Goal: Task Accomplishment & Management: Complete application form

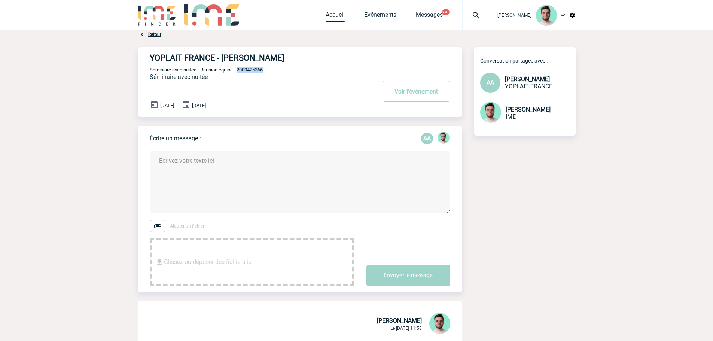
click at [330, 15] on link "Accueil" at bounding box center [335, 16] width 19 height 10
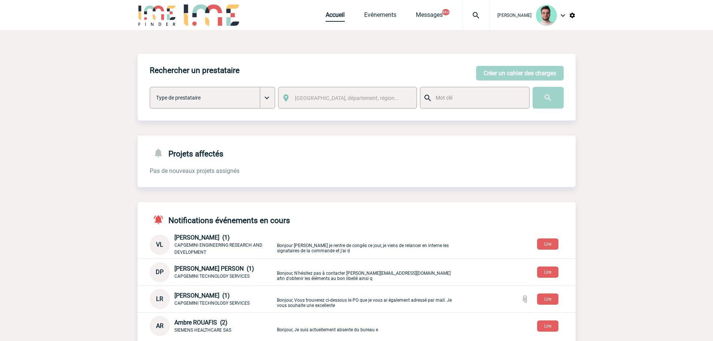
click at [334, 13] on link "Accueil" at bounding box center [335, 16] width 19 height 10
click at [333, 12] on link "Accueil" at bounding box center [335, 16] width 19 height 10
click at [469, 22] on div at bounding box center [476, 15] width 28 height 30
type input "2000425452"
select select "24953"
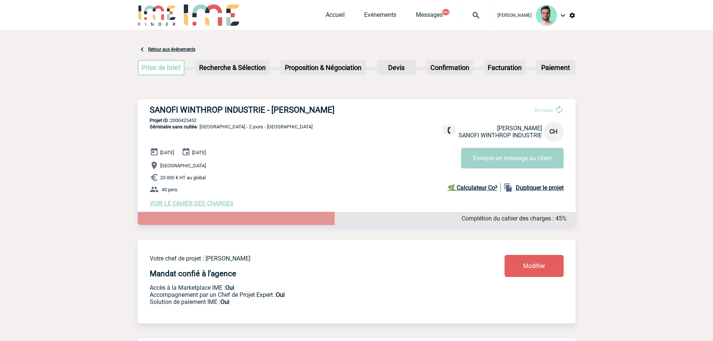
click at [463, 13] on img at bounding box center [476, 15] width 27 height 9
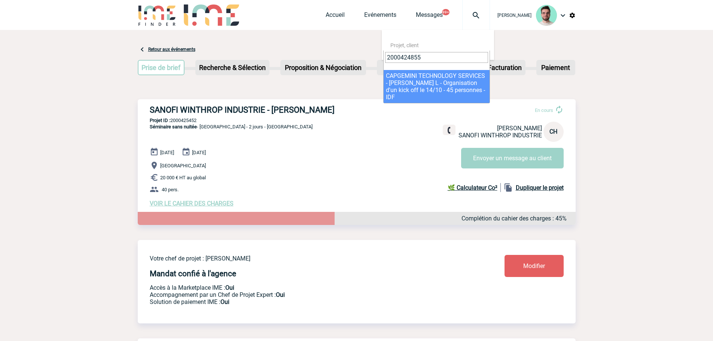
type input "2000424855"
select select "24356"
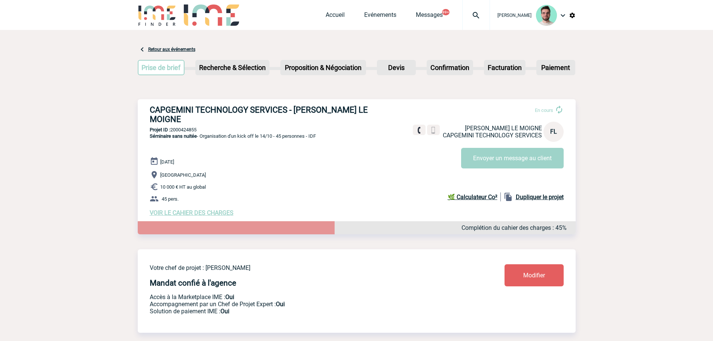
click at [180, 127] on p "Projet ID : 2000424855" at bounding box center [357, 130] width 438 height 6
copy p "2000424855"
click at [190, 118] on div "CAPGEMINI TECHNOLOGY SERVICES - Florence LE MOIGNE En cours Florence LE MOIGNE …" at bounding box center [357, 160] width 438 height 123
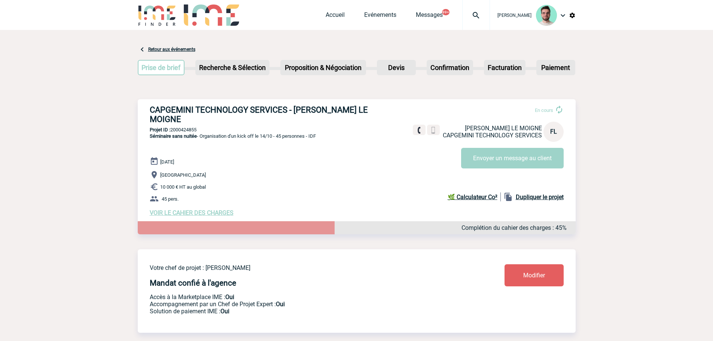
click at [190, 118] on div "CAPGEMINI TECHNOLOGY SERVICES - Florence LE MOIGNE En cours Florence LE MOIGNE …" at bounding box center [357, 160] width 438 height 123
click at [364, 19] on link "Evénements" at bounding box center [380, 16] width 32 height 10
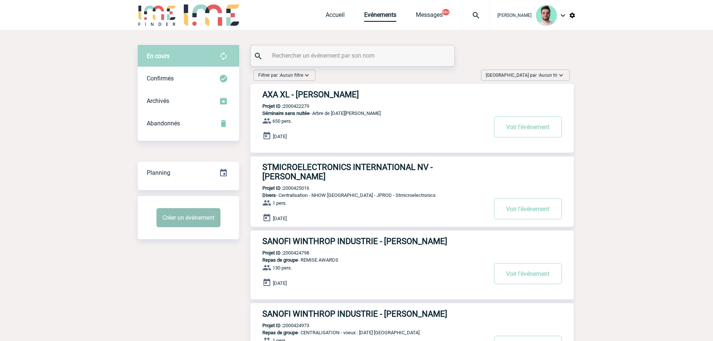
click at [187, 218] on button "Créer un événement" at bounding box center [188, 217] width 64 height 19
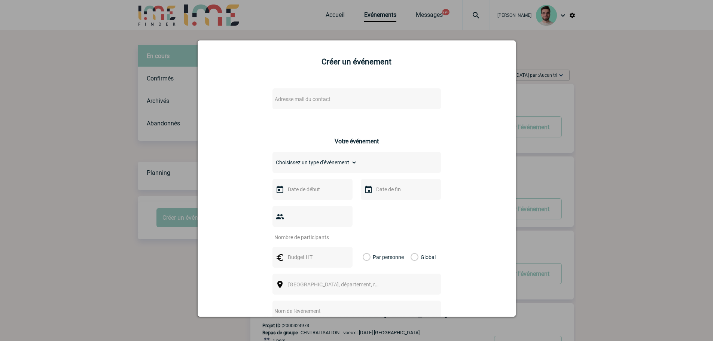
click at [283, 97] on span "Adresse mail du contact" at bounding box center [303, 99] width 56 height 6
click at [292, 112] on input "elodie.lepaih@st.com" at bounding box center [334, 111] width 127 height 11
paste input "magali.esclanguin"
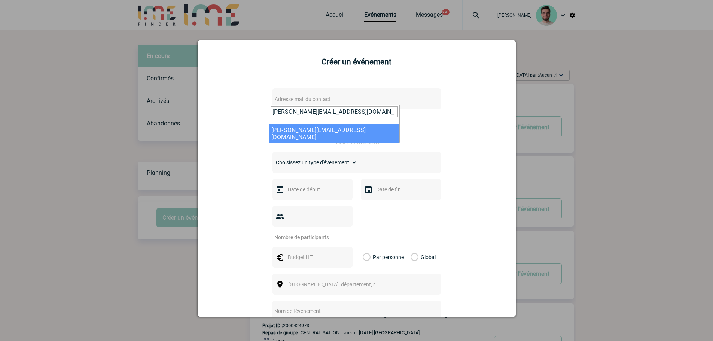
type input "magali.esclanguin@st.com"
select select "126997"
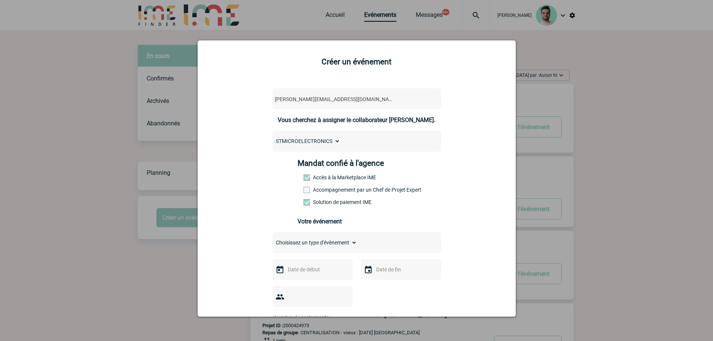
click at [304, 193] on span at bounding box center [307, 190] width 6 height 6
click at [0, 0] on input "Accompagnement par un Chef de Projet Expert" at bounding box center [0, 0] width 0 height 0
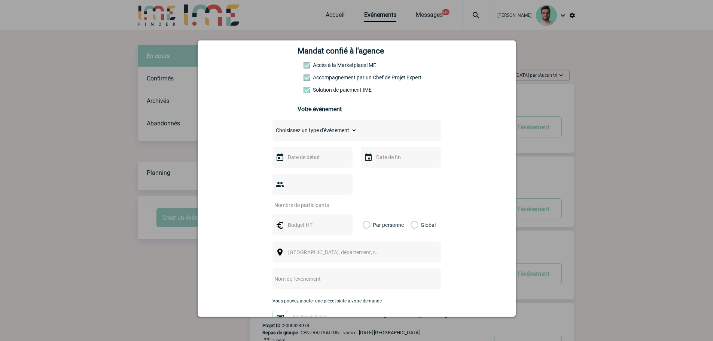
click at [304, 80] on span at bounding box center [307, 77] width 6 height 6
click at [0, 0] on input "Accompagnement par un Chef de Projet Expert" at bounding box center [0, 0] width 0 height 0
click at [292, 126] on div "Choisissez un type d'évènement Séminaire avec nuitée Séminaire sans nuitée Repa…" at bounding box center [356, 130] width 168 height 21
click at [292, 129] on select "Choisissez un type d'évènement Séminaire avec nuitée Séminaire sans nuitée Repa…" at bounding box center [314, 130] width 85 height 10
select select "1"
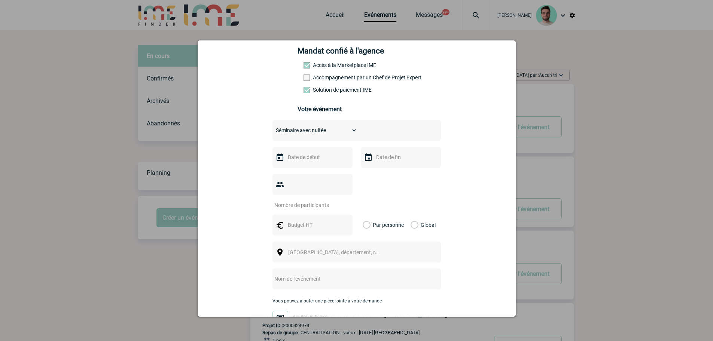
click at [272, 127] on select "Choisissez un type d'évènement Séminaire avec nuitée Séminaire sans nuitée Repa…" at bounding box center [314, 130] width 85 height 10
click at [305, 154] on div at bounding box center [312, 157] width 80 height 21
click at [305, 155] on input "text" at bounding box center [312, 157] width 52 height 10
click at [375, 169] on link "Suivant" at bounding box center [380, 172] width 12 height 12
click at [296, 256] on link "24" at bounding box center [292, 258] width 14 height 13
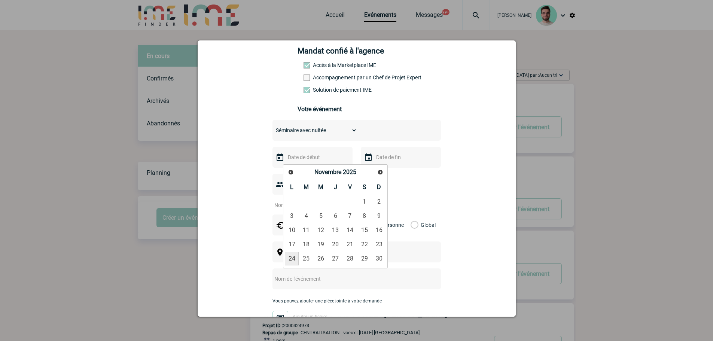
type input "24-11-2025"
click at [374, 161] on input "text" at bounding box center [400, 157] width 52 height 10
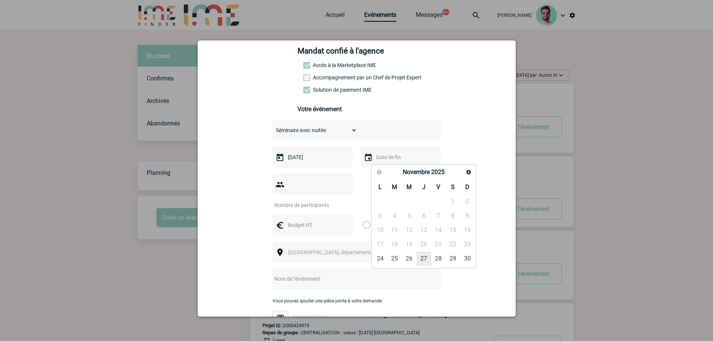
click at [428, 256] on link "27" at bounding box center [424, 258] width 14 height 13
type input "27-11-2025"
click at [300, 200] on input "number" at bounding box center [307, 205] width 70 height 10
type input "25"
type input "27000"
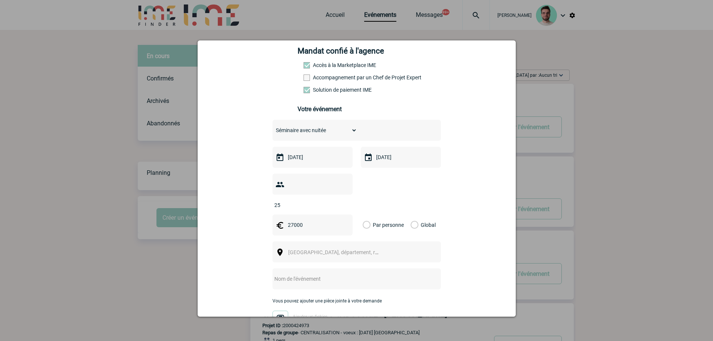
click at [409, 214] on div "Global" at bounding box center [421, 224] width 25 height 21
click at [411, 214] on label "Global" at bounding box center [413, 224] width 5 height 21
click at [0, 0] on input "Global" at bounding box center [0, 0] width 0 height 0
click at [356, 247] on span "Ville, département, région..." at bounding box center [336, 252] width 103 height 10
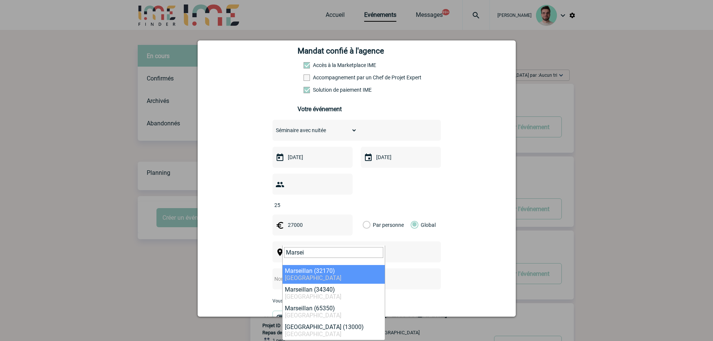
type input "Marsei"
select select "31366"
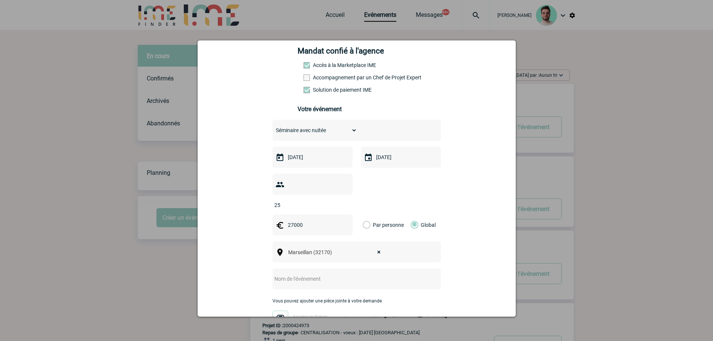
click at [290, 274] on input "text" at bounding box center [346, 279] width 149 height 10
click at [272, 274] on input "Séminaire STMICROELECTRONICS" at bounding box center [346, 279] width 149 height 10
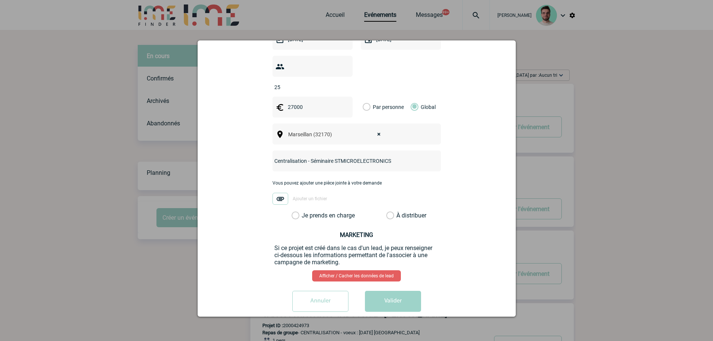
type input "Centralisation - Séminaire STMICROELECTRONICS"
click at [329, 208] on div "magali.esclanguin@st.com magali.esclanguin@st.com Vous cherchez à assigner le c…" at bounding box center [356, 84] width 299 height 466
click at [304, 212] on label "Je prends en charge" at bounding box center [298, 215] width 13 height 7
click at [0, 0] on input "Je prends en charge" at bounding box center [0, 0] width 0 height 0
click at [394, 292] on button "Valider" at bounding box center [393, 301] width 56 height 21
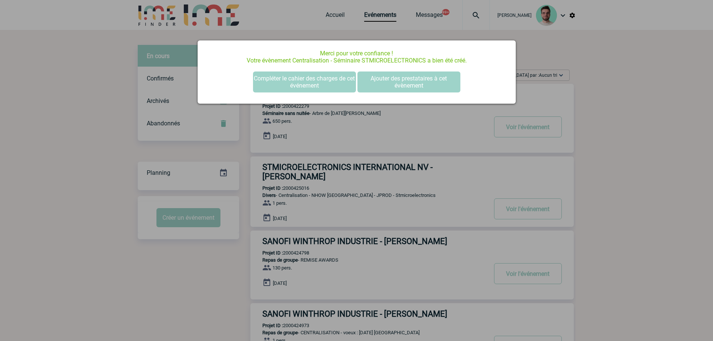
scroll to position [0, 0]
click at [318, 85] on button "Compléter le cahier des charges de cet événement" at bounding box center [304, 81] width 103 height 21
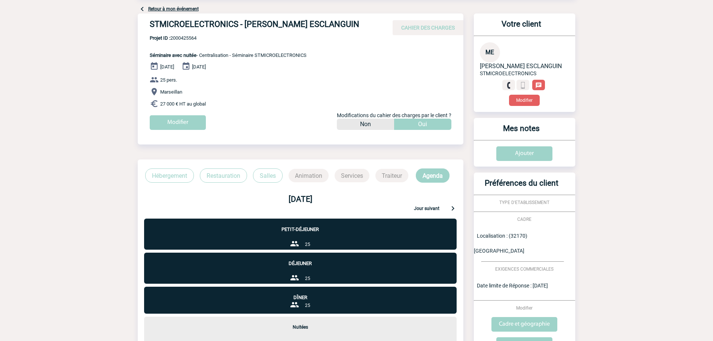
scroll to position [143, 0]
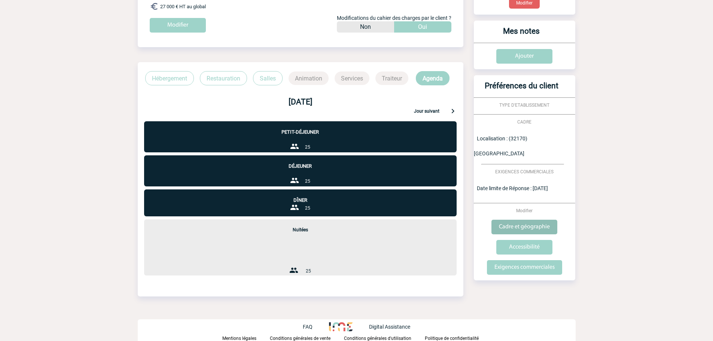
click at [514, 220] on input "Cadre et géographie" at bounding box center [524, 227] width 66 height 15
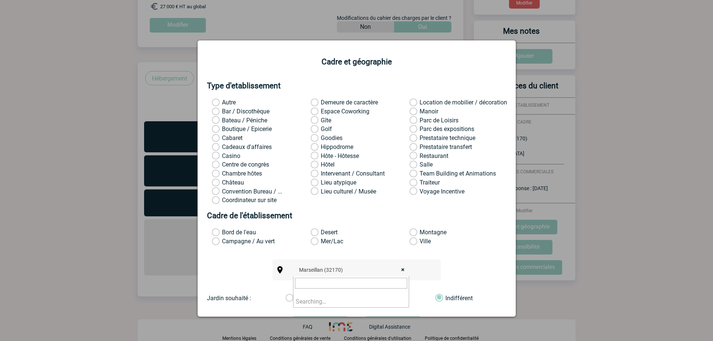
click at [402, 268] on span "× Marseillan (32170)" at bounding box center [354, 270] width 116 height 10
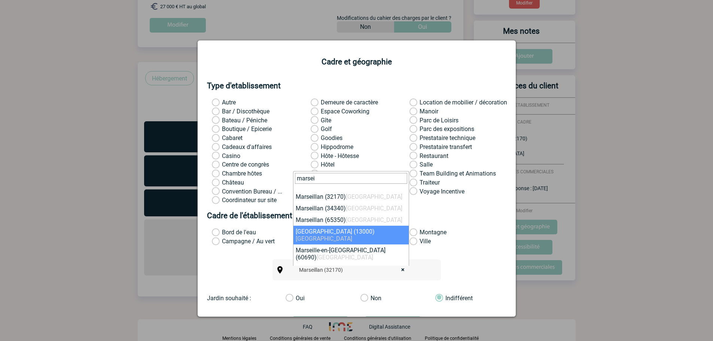
type input "marsei"
select select "7321"
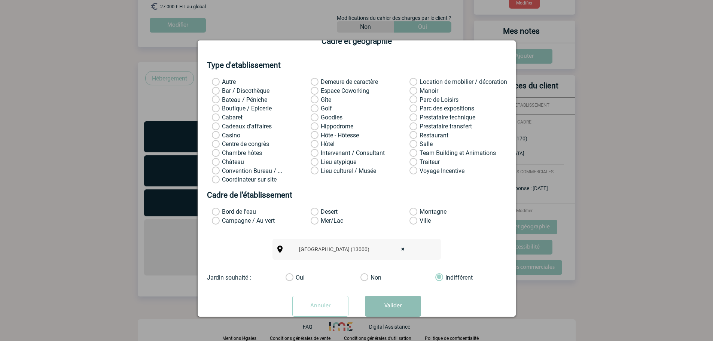
scroll to position [39, 0]
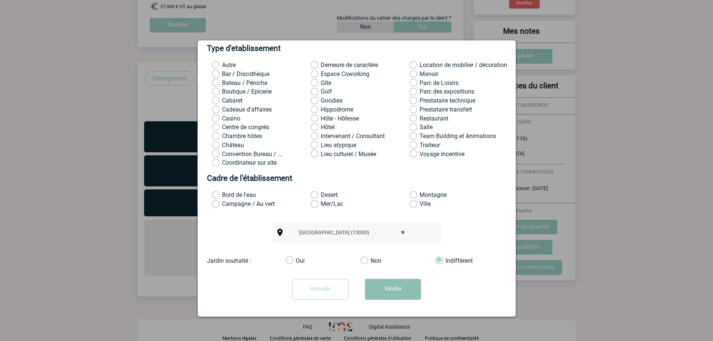
click at [387, 299] on button "Valider" at bounding box center [393, 289] width 56 height 21
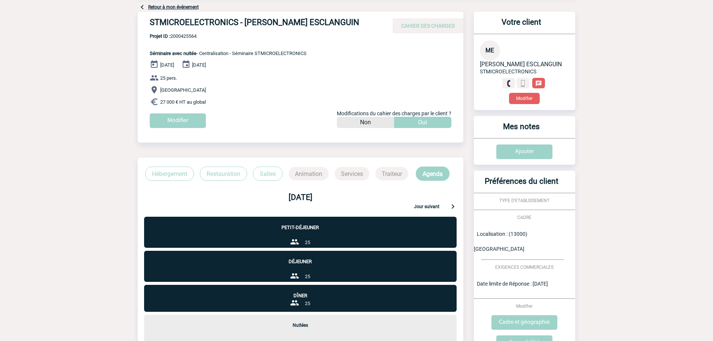
scroll to position [0, 0]
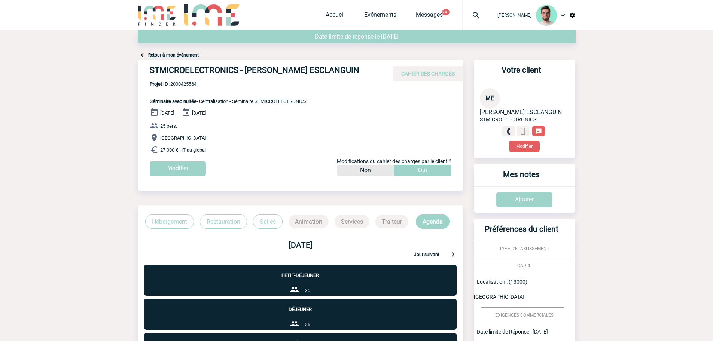
click at [174, 55] on link "Retour à mon événement" at bounding box center [173, 54] width 51 height 5
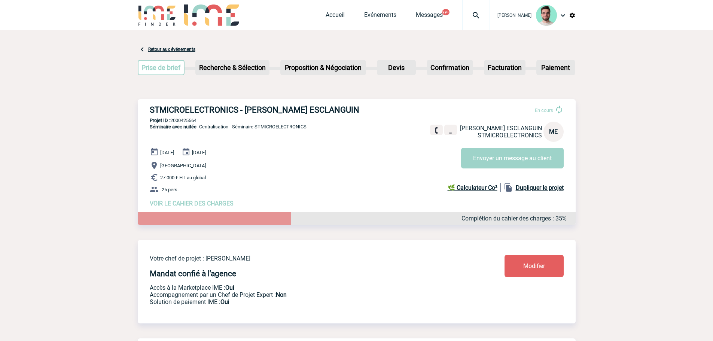
click at [278, 101] on div "STMICROELECTRONICS - Magali ESCLANGUIN En cours Magali ESCLANGUIN STMICROELECTR…" at bounding box center [357, 156] width 438 height 114
click at [277, 109] on h3 "STMICROELECTRONICS - Magali ESCLANGUIN" at bounding box center [262, 109] width 225 height 9
copy div "STMICROELECTRONICS - Magali ESCLANGUIN"
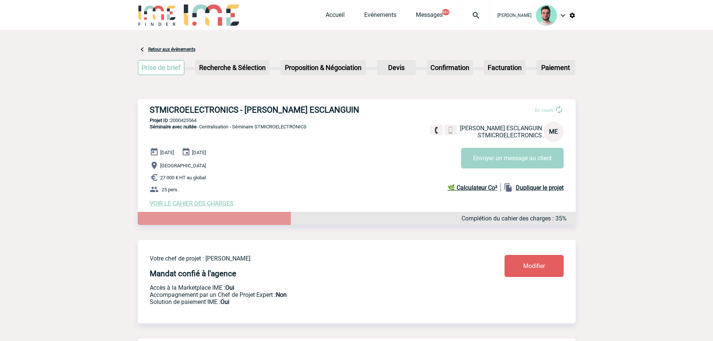
click at [188, 121] on p "Projet ID : 2000425564" at bounding box center [357, 121] width 438 height 6
copy p "2000425564"
click at [182, 118] on div "STMICROELECTRONICS - Magali ESCLANGUIN En cours Magali ESCLANGUIN STMICROELECTR…" at bounding box center [357, 156] width 438 height 114
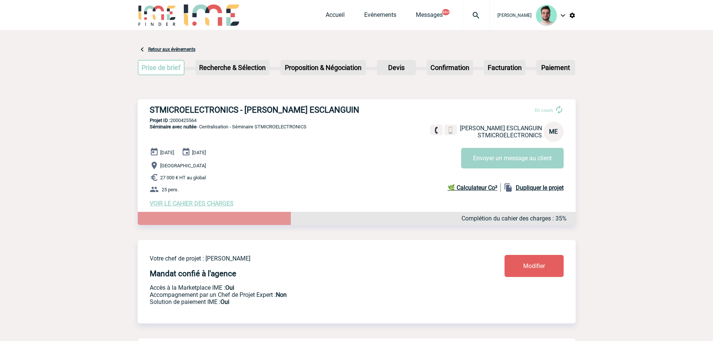
click at [184, 119] on p "Projet ID : 2000425564" at bounding box center [357, 121] width 438 height 6
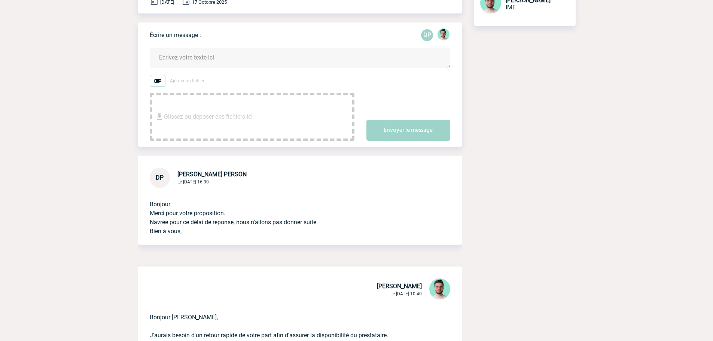
scroll to position [75, 0]
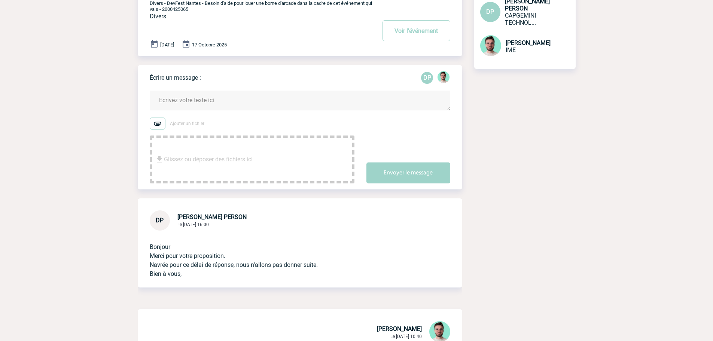
click at [191, 103] on textarea at bounding box center [300, 101] width 301 height 20
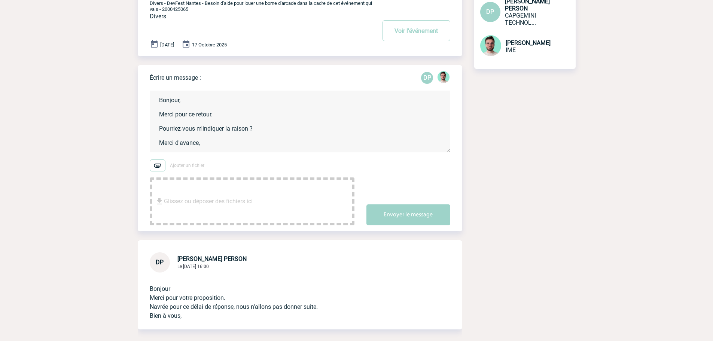
scroll to position [1, 0]
type textarea "Bonjour, Merci pour ce retour. Pourriez-vous m'indiquer la raison ? Merci d'ava…"
click at [411, 220] on button "Envoyer le message" at bounding box center [408, 214] width 84 height 21
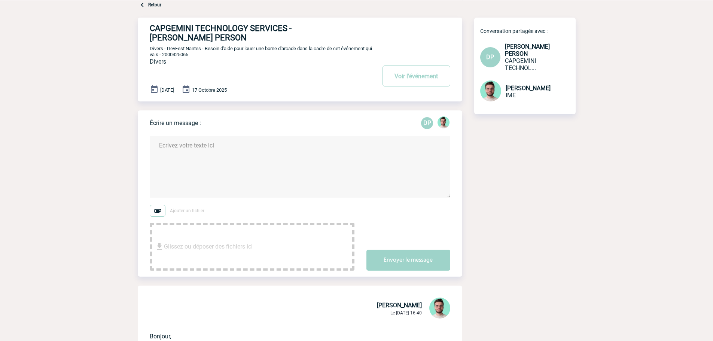
scroll to position [0, 0]
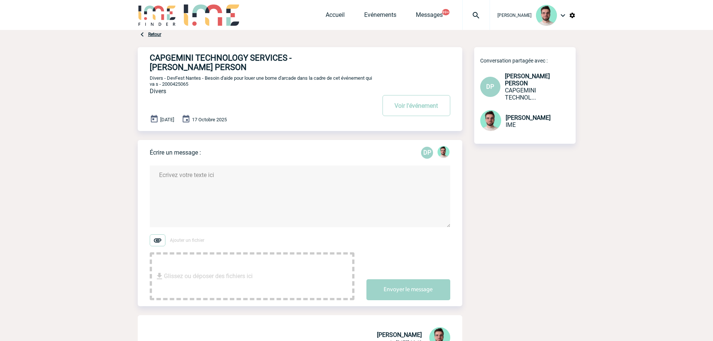
click at [395, 121] on div "16 Octobre 2025 17 Octobre 2025" at bounding box center [306, 120] width 312 height 10
click at [197, 83] on p "Divers - DevFest Nantes - Besoin d'aide pour louer une borne d'arcade dans la c…" at bounding box center [262, 81] width 225 height 12
click at [196, 84] on span "Divers - DevFest Nantes - Besoin d'aide pour louer une borne d'arcade dans la c…" at bounding box center [261, 81] width 222 height 12
click at [178, 87] on span "Divers - DevFest Nantes - Besoin d'aide pour louer une borne d'arcade dans la c…" at bounding box center [261, 81] width 222 height 12
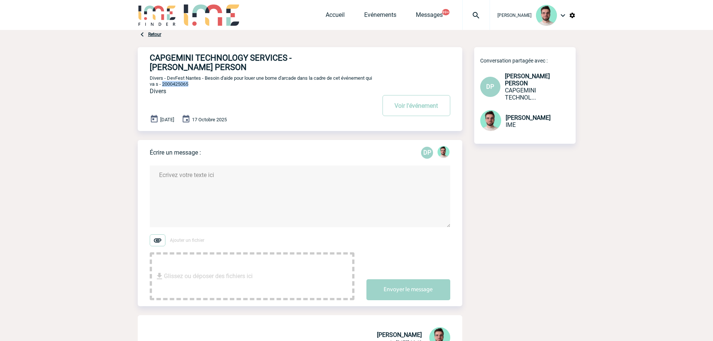
click at [178, 87] on span "Divers - DevFest Nantes - Besoin d'aide pour louer une borne d'arcade dans la c…" at bounding box center [261, 81] width 222 height 12
copy span "2000425065"
click at [388, 112] on button "Voir l'événement" at bounding box center [416, 105] width 68 height 21
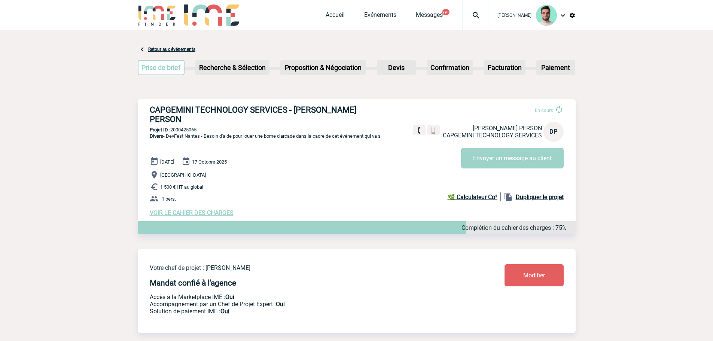
click at [471, 16] on img at bounding box center [476, 15] width 27 height 9
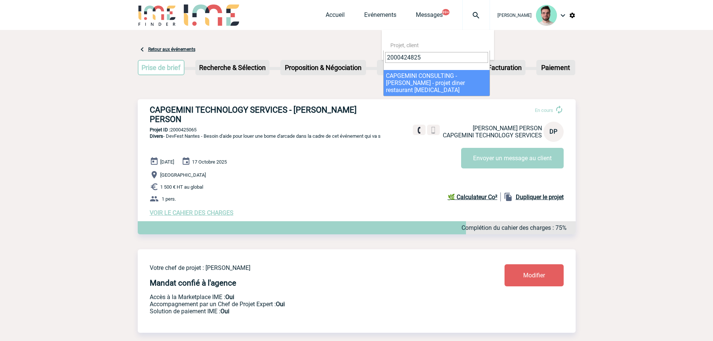
type input "2000424825"
select select "24326"
